Goal: Transaction & Acquisition: Purchase product/service

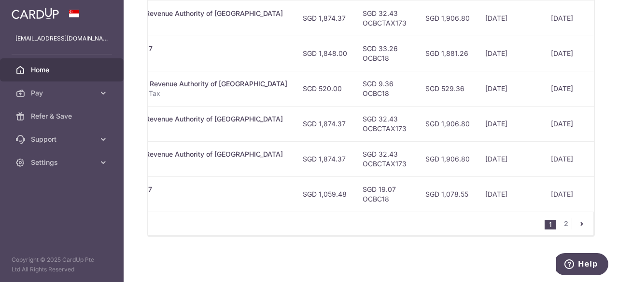
scroll to position [0, 304]
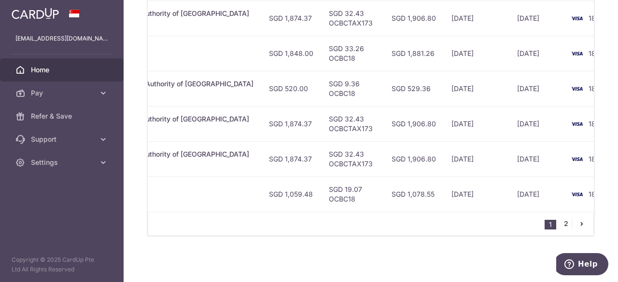
click at [561, 227] on link "2" at bounding box center [566, 224] width 12 height 12
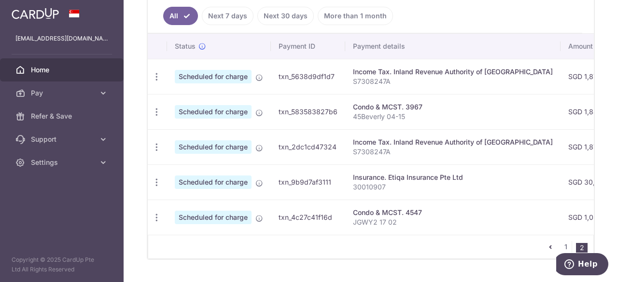
scroll to position [283, 0]
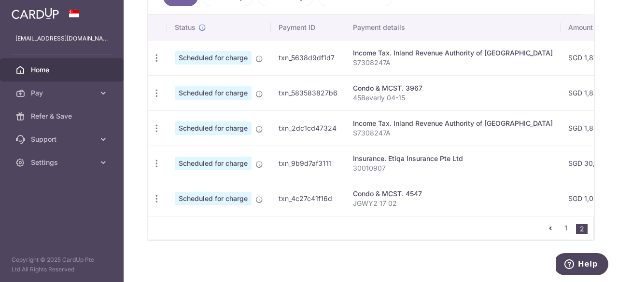
click at [547, 226] on icon "pager" at bounding box center [550, 228] width 8 height 8
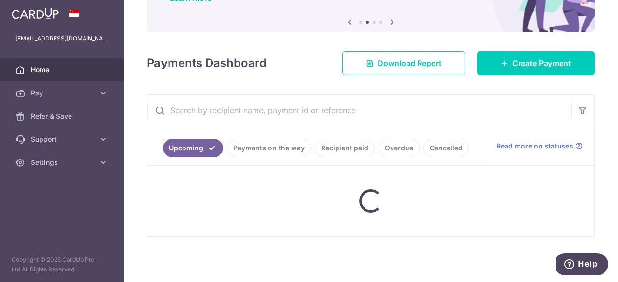
scroll to position [90, 0]
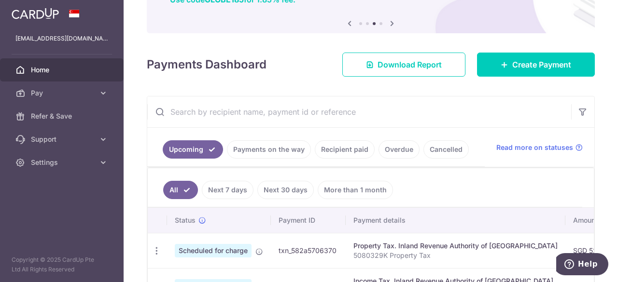
click at [341, 146] on link "Recipient paid" at bounding box center [345, 149] width 60 height 18
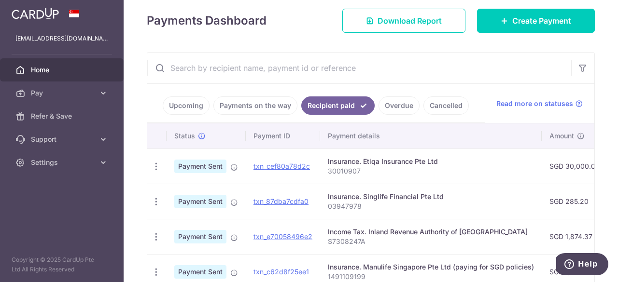
scroll to position [86, 0]
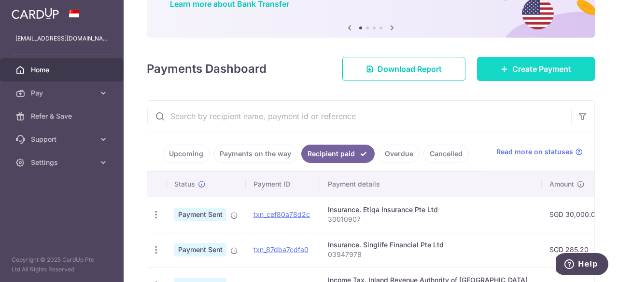
click at [548, 67] on span "Create Payment" at bounding box center [541, 69] width 59 height 12
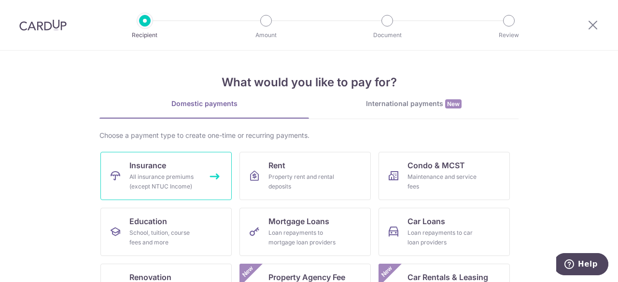
click at [174, 177] on div "All insurance premiums (except NTUC Income)" at bounding box center [164, 181] width 70 height 19
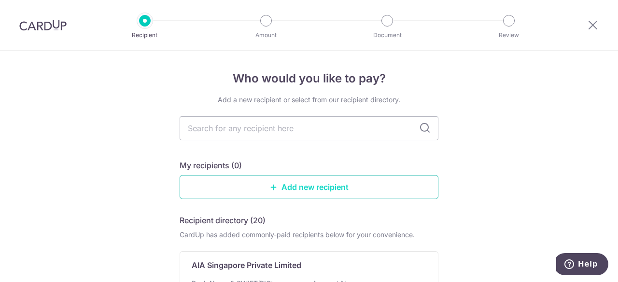
scroll to position [48, 0]
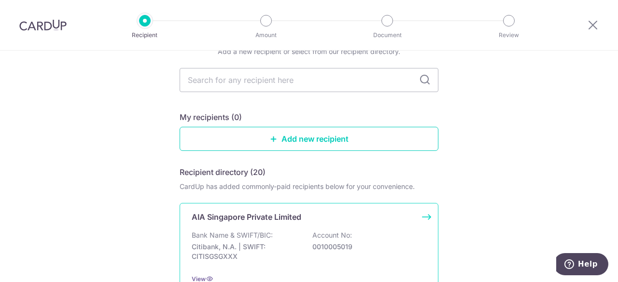
click at [305, 229] on div "AIA Singapore Private Limited Bank Name & SWIFT/BIC: Citibank, N.A. | SWIFT: CI…" at bounding box center [309, 247] width 259 height 89
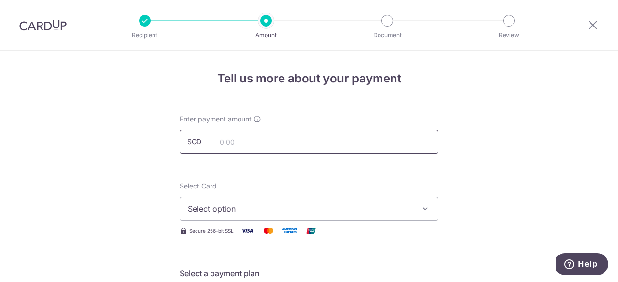
click at [248, 139] on input "text" at bounding box center [309, 142] width 259 height 24
type input "1,237.20"
click at [278, 206] on span "Select option" at bounding box center [300, 209] width 225 height 12
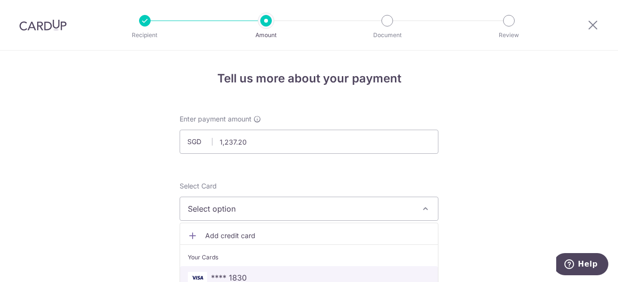
click at [280, 275] on span "**** 1830" at bounding box center [309, 278] width 242 height 12
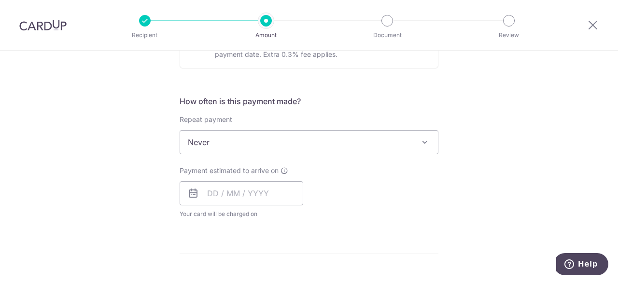
scroll to position [338, 0]
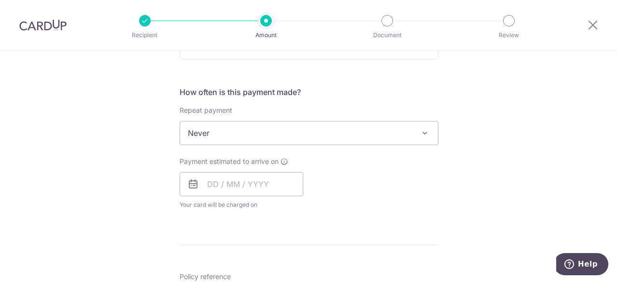
click at [287, 137] on span "Never" at bounding box center [309, 133] width 258 height 23
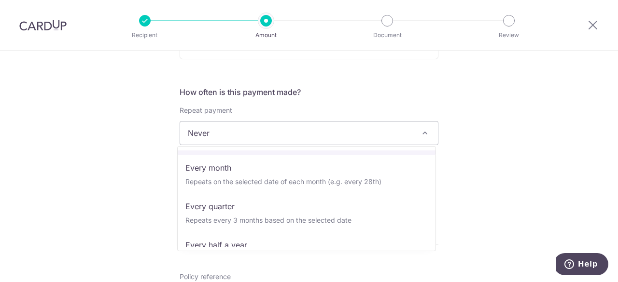
scroll to position [135, 0]
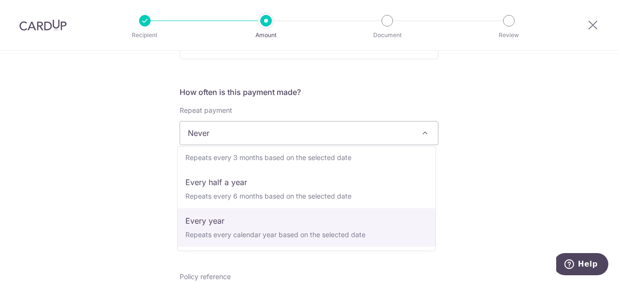
select select "6"
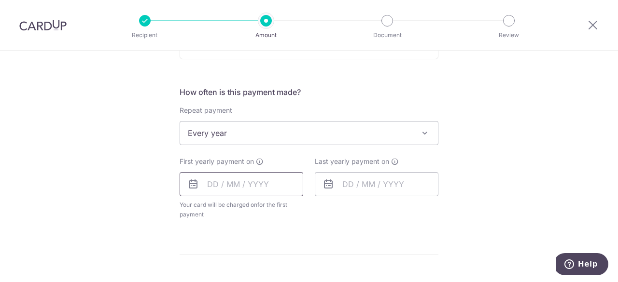
click at [277, 182] on input "text" at bounding box center [242, 184] width 124 height 24
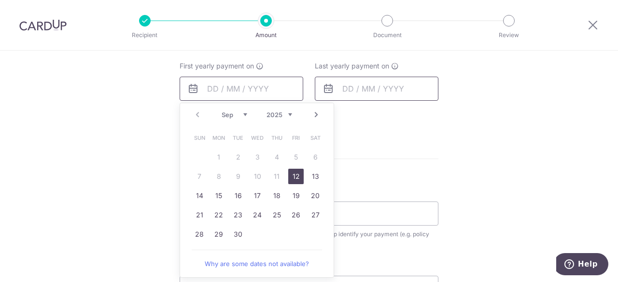
scroll to position [434, 0]
drag, startPoint x: 292, startPoint y: 169, endPoint x: 378, endPoint y: 159, distance: 86.6
click at [292, 169] on link "12" at bounding box center [295, 175] width 15 height 15
type input "12/09/2025"
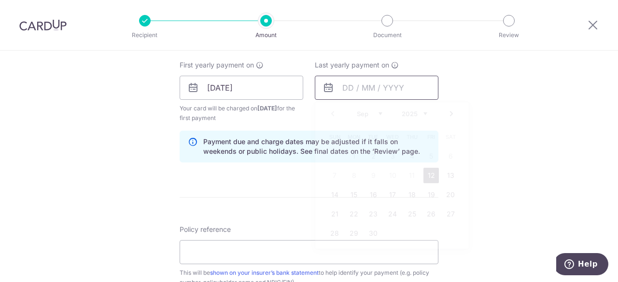
click at [404, 82] on input "text" at bounding box center [377, 88] width 124 height 24
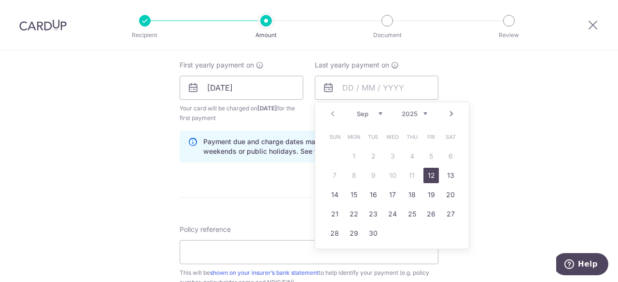
click at [448, 112] on link "Next" at bounding box center [452, 114] width 12 height 12
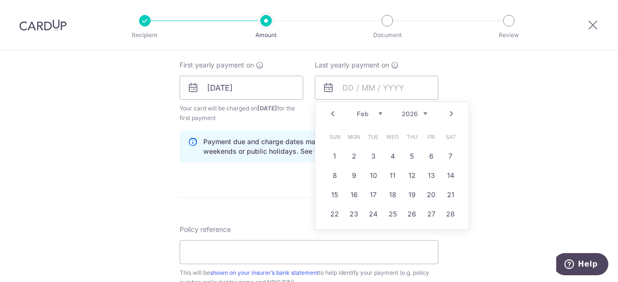
click at [448, 112] on link "Next" at bounding box center [452, 114] width 12 height 12
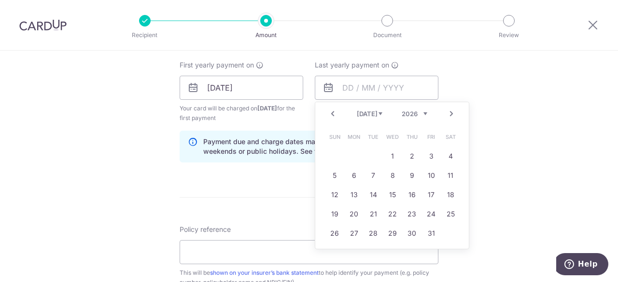
click at [448, 112] on link "Next" at bounding box center [452, 114] width 12 height 12
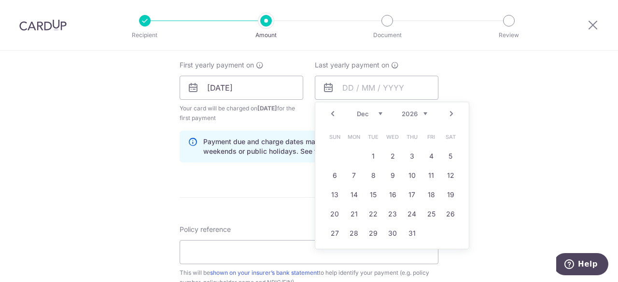
click at [448, 112] on link "Next" at bounding box center [452, 114] width 12 height 12
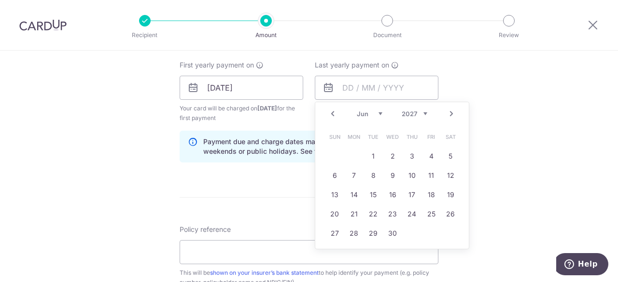
click at [448, 112] on link "Next" at bounding box center [452, 114] width 12 height 12
click at [327, 195] on link "12" at bounding box center [334, 194] width 15 height 15
type input "12/09/2027"
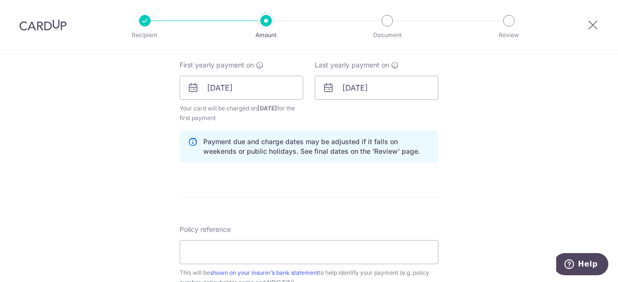
click at [484, 155] on div "Tell us more about your payment Enter payment amount SGD 1,237.20 1237.20 Selec…" at bounding box center [309, 77] width 618 height 922
click at [300, 252] on input "Policy reference" at bounding box center [309, 252] width 259 height 24
click at [225, 254] on input "Policy reference" at bounding box center [309, 252] width 259 height 24
click at [350, 207] on form "Enter payment amount SGD 1,237.20 1237.20 Select Card **** 1830 Add credit card…" at bounding box center [309, 86] width 259 height 813
click at [199, 252] on input "L5436178671" at bounding box center [309, 252] width 259 height 24
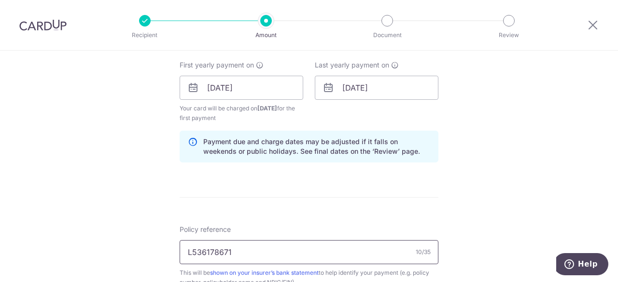
click at [202, 251] on input "L536178671" at bounding box center [309, 252] width 259 height 24
click at [216, 251] on input "L536178671" at bounding box center [309, 252] width 259 height 24
click at [238, 250] on input "L536178671" at bounding box center [309, 252] width 259 height 24
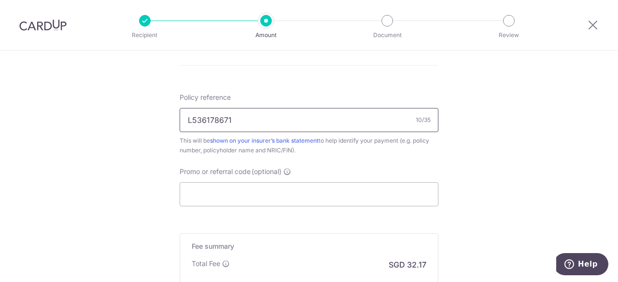
scroll to position [579, 0]
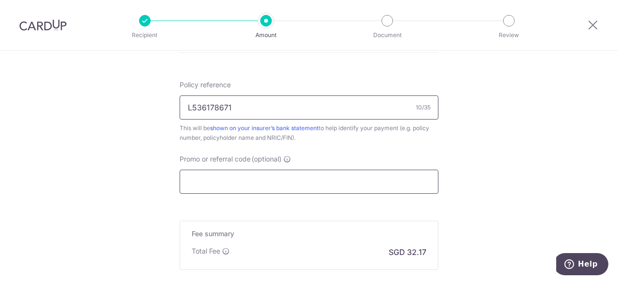
type input "L536178671"
click at [266, 185] on input "Promo or referral code (optional)" at bounding box center [309, 182] width 259 height 24
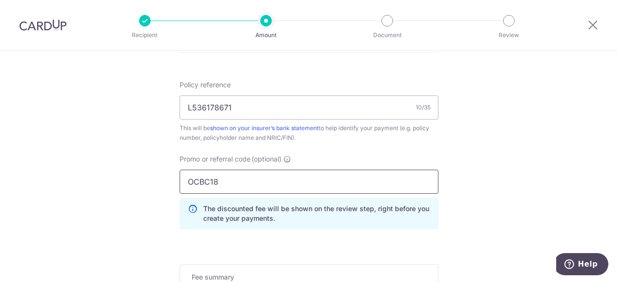
type input "OCBC18"
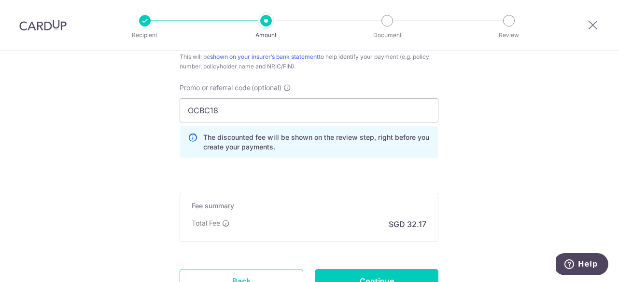
scroll to position [676, 0]
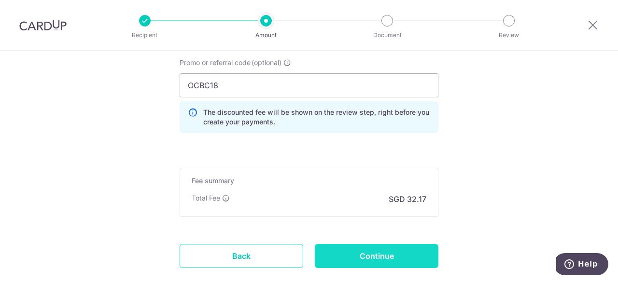
click at [405, 254] on input "Continue" at bounding box center [377, 256] width 124 height 24
type input "Create Schedule"
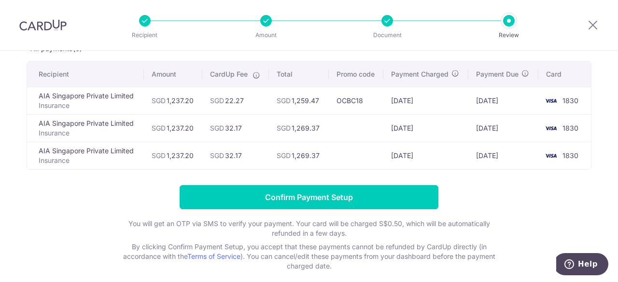
scroll to position [48, 0]
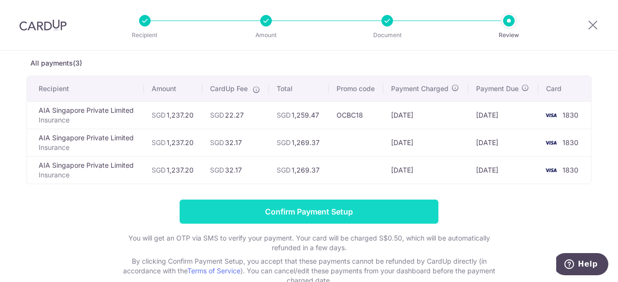
click at [288, 215] on input "Confirm Payment Setup" at bounding box center [309, 212] width 259 height 24
